Goal: Task Accomplishment & Management: Manage account settings

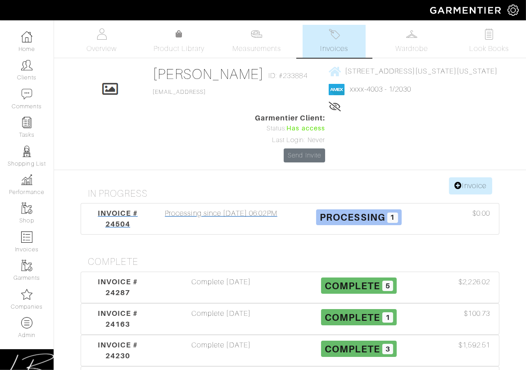
click at [209, 226] on div "Processing since 09/04/25 06:02PM" at bounding box center [221, 219] width 138 height 22
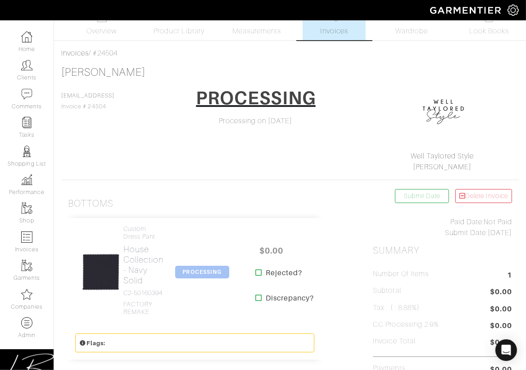
scroll to position [17, 0]
click at [247, 29] on span "Measurements" at bounding box center [257, 31] width 49 height 11
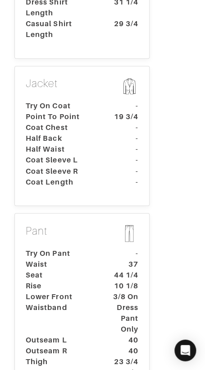
scroll to position [574, 0]
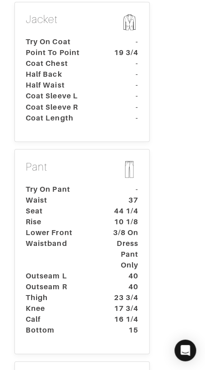
click at [121, 229] on dt "3/8 On Dress Pant Only" at bounding box center [124, 248] width 42 height 43
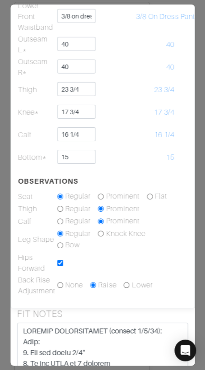
scroll to position [300, 0]
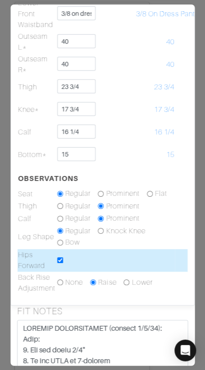
drag, startPoint x: 61, startPoint y: 259, endPoint x: 69, endPoint y: 259, distance: 8.1
click at [61, 259] on input "checkbox" at bounding box center [60, 260] width 6 height 6
checkbox input "false"
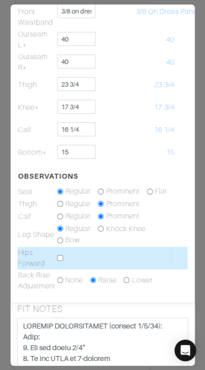
scroll to position [311, 0]
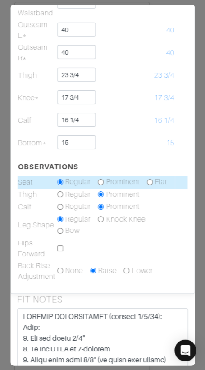
click at [100, 180] on input "radio" at bounding box center [101, 182] width 6 height 6
radio input "true"
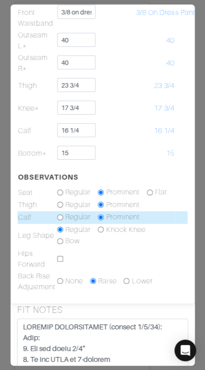
scroll to position [297, 0]
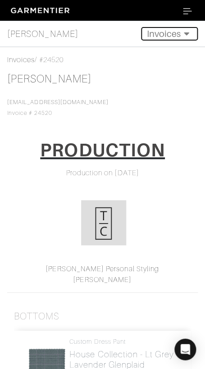
click at [174, 33] on button "Invoices" at bounding box center [169, 34] width 57 height 14
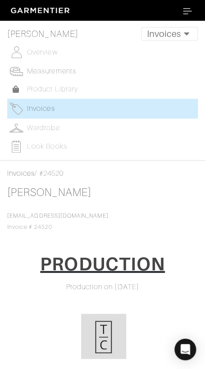
click at [72, 70] on span "Measurements" at bounding box center [51, 71] width 49 height 8
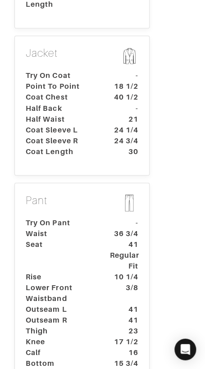
scroll to position [573, 0]
click at [92, 228] on dt "Waist" at bounding box center [61, 233] width 84 height 11
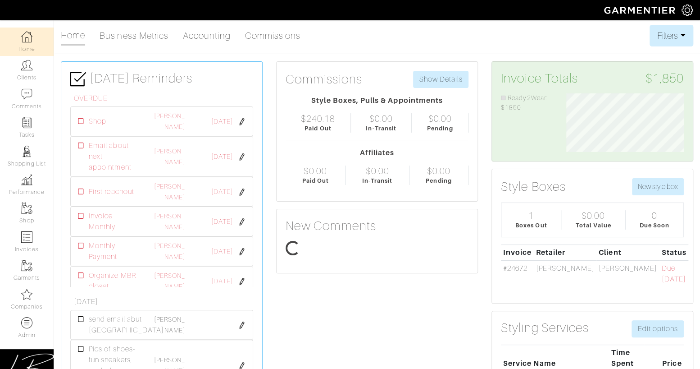
scroll to position [59, 131]
